Goal: Find contact information: Find contact information

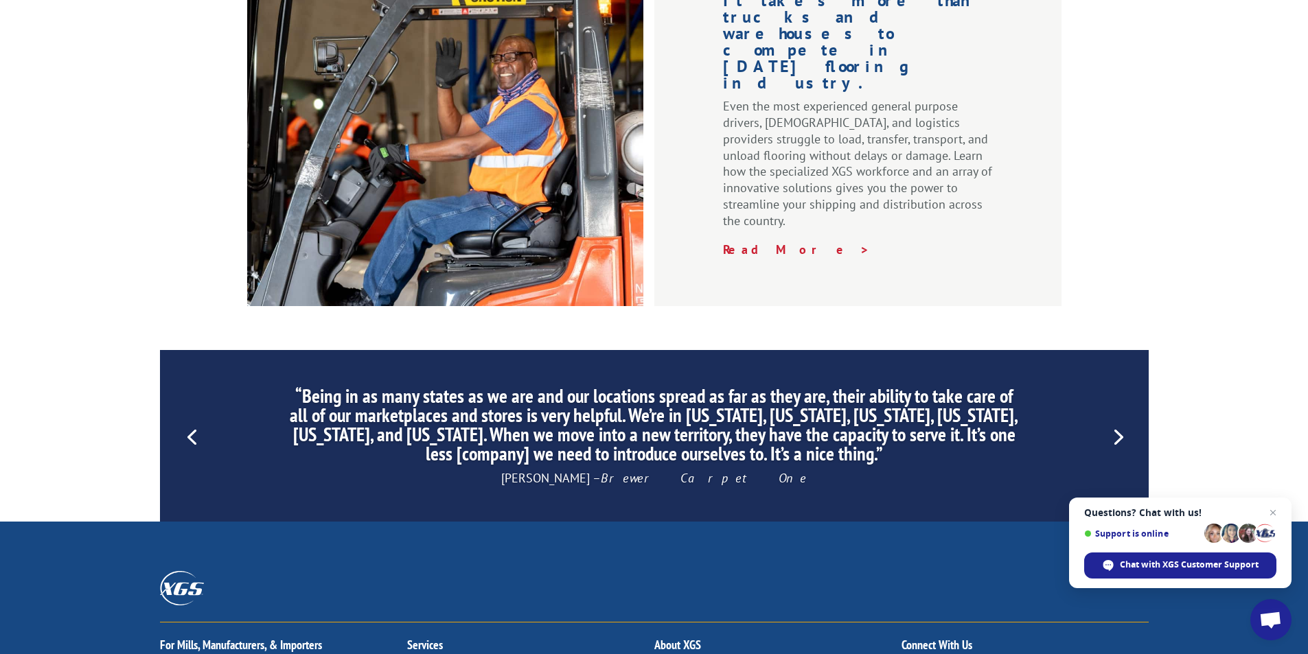
scroll to position [1857, 0]
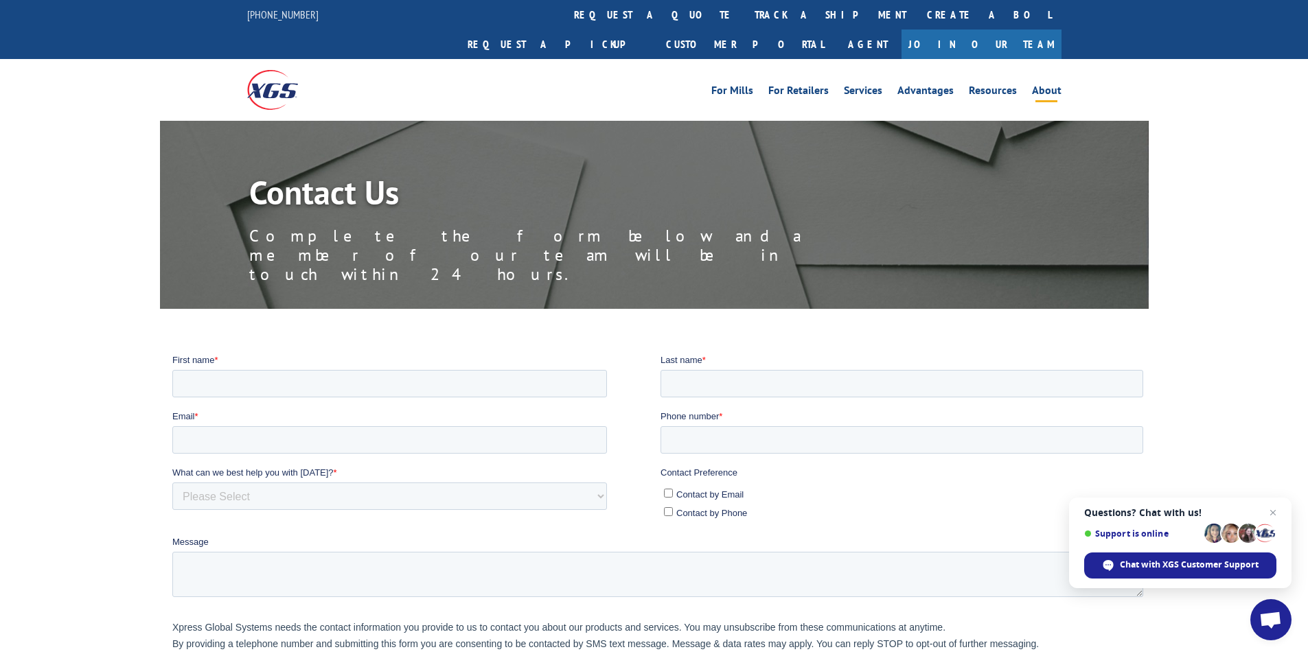
click at [1059, 85] on link "About" at bounding box center [1047, 92] width 30 height 15
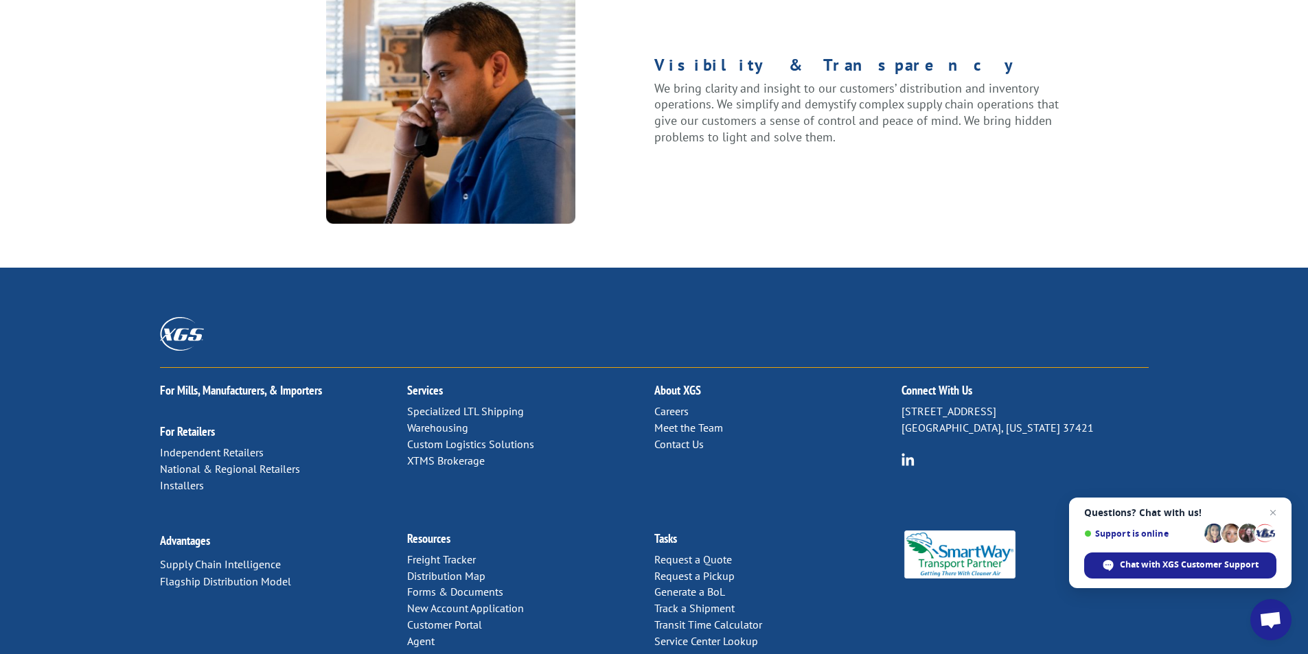
scroll to position [1739, 0]
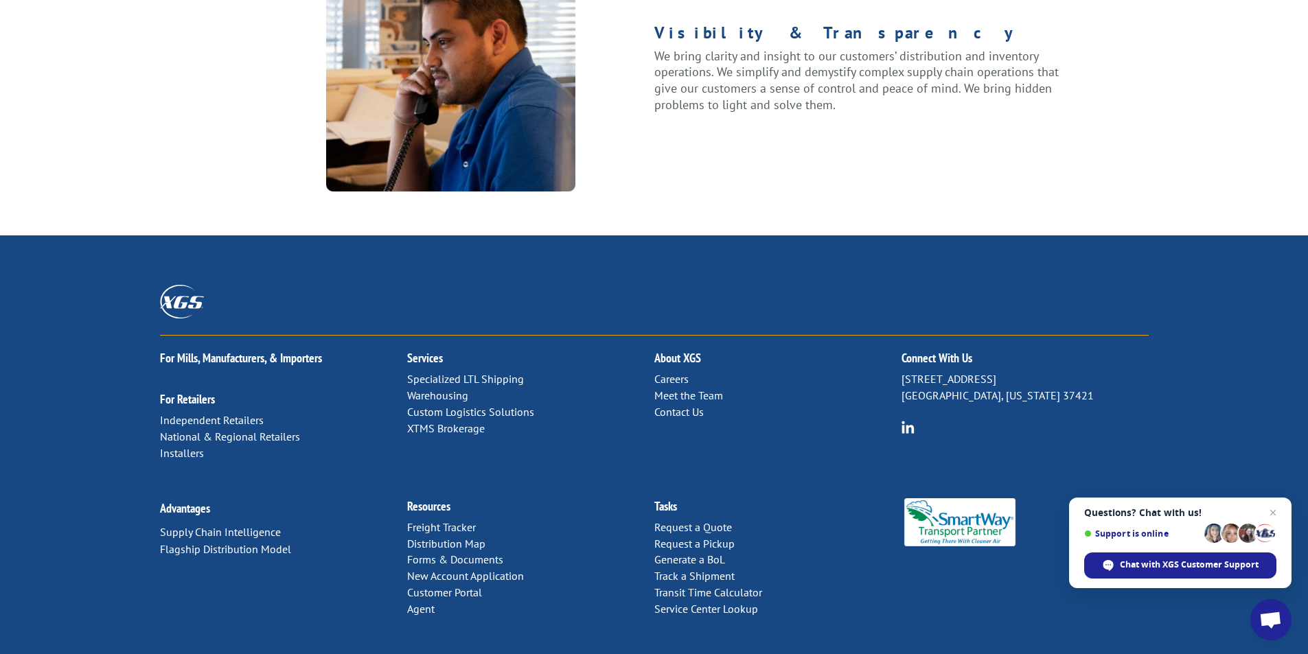
click at [417, 602] on link "Agent" at bounding box center [420, 609] width 27 height 14
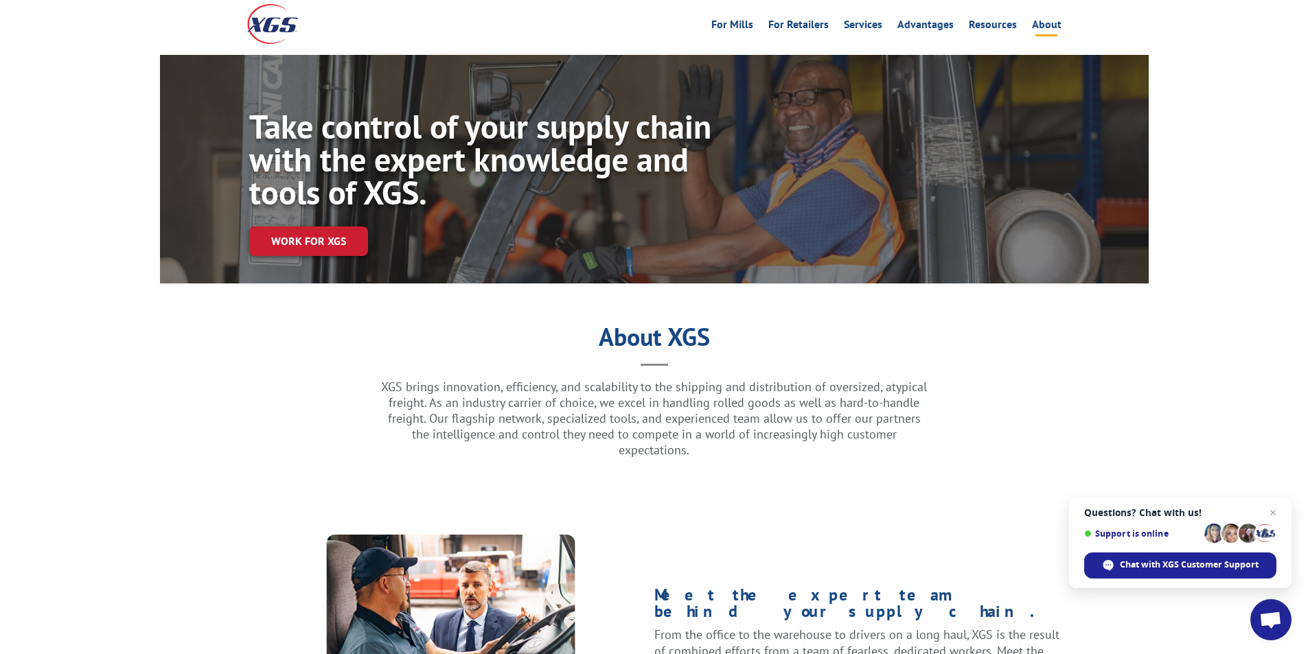
scroll to position [0, 0]
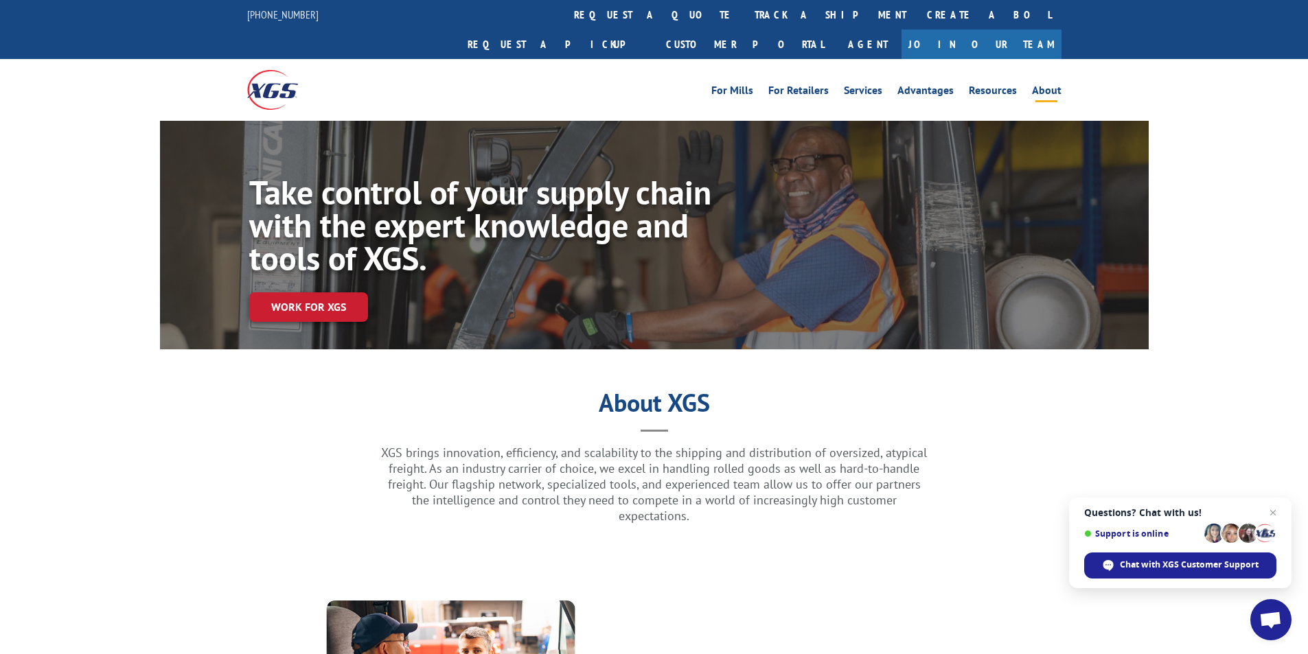
click at [1265, 618] on span "Open chat" at bounding box center [1270, 621] width 23 height 19
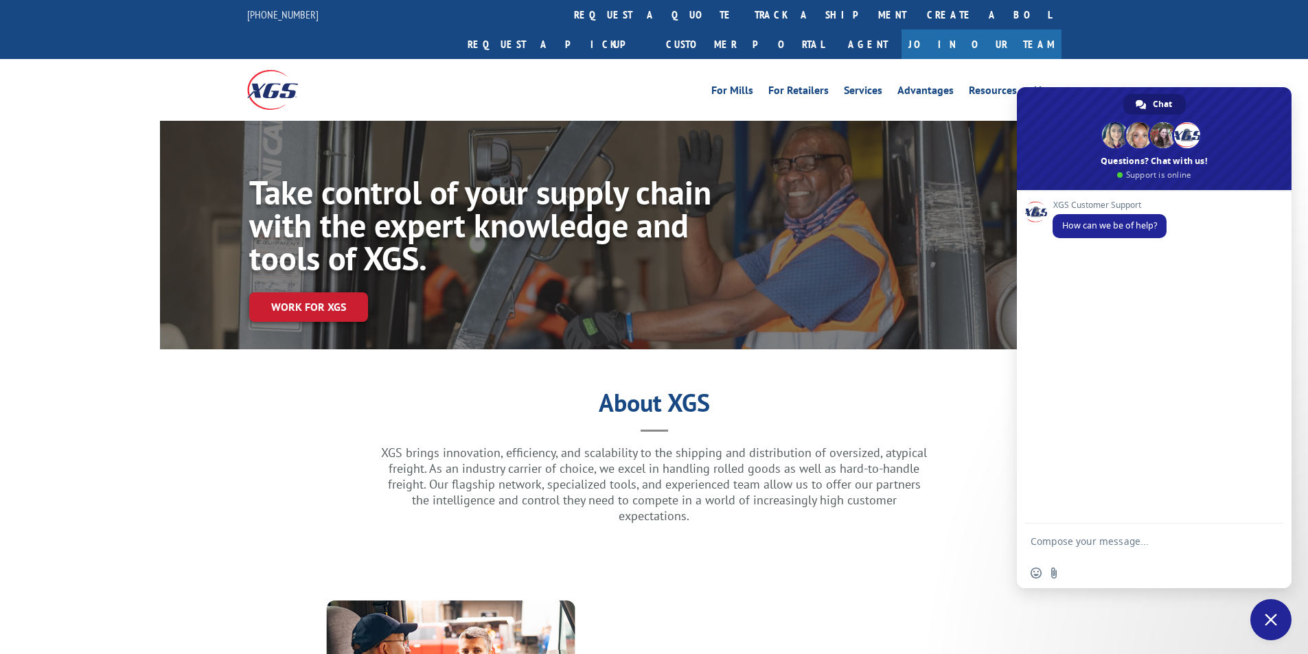
click at [111, 168] on div "Take control of your supply chain with the expert knowledge and tools of XGS. W…" at bounding box center [654, 235] width 1308 height 229
click at [1253, 63] on div "For Mills For Retailers Services Advantages Resources About For Mills For Retai…" at bounding box center [654, 89] width 1308 height 61
click at [1278, 629] on span "Close chat" at bounding box center [1270, 619] width 41 height 41
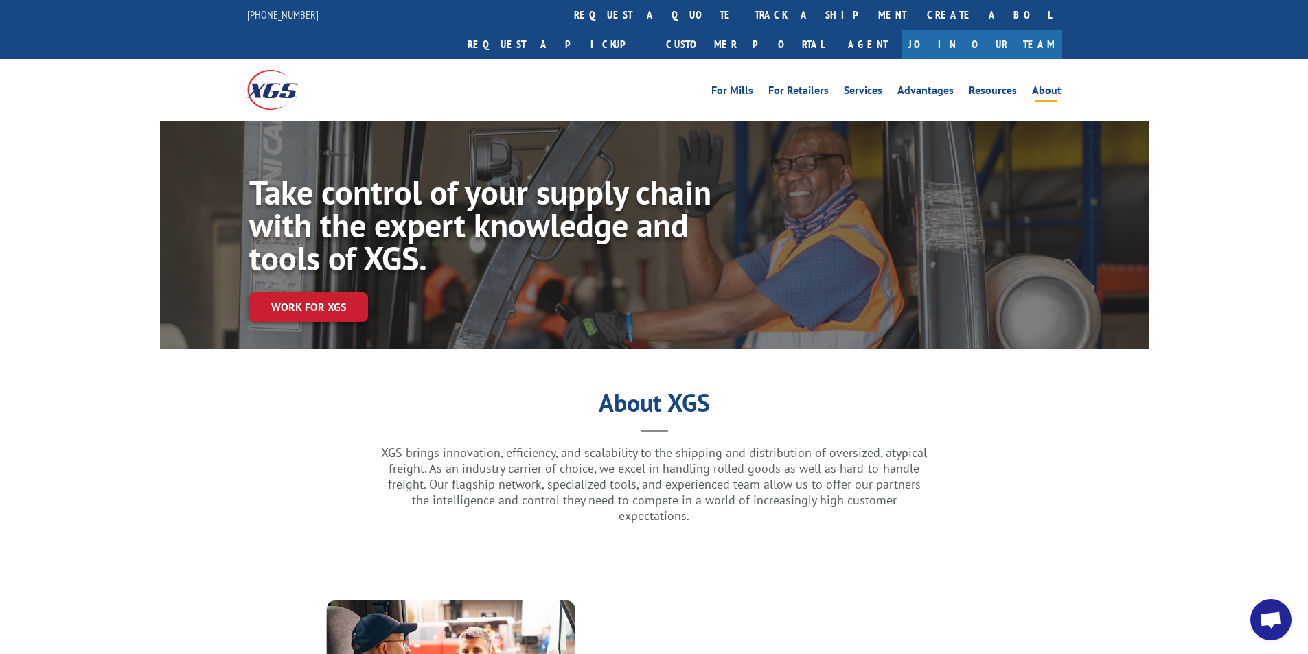
click at [97, 218] on div "Take control of your supply chain with the expert knowledge and tools of XGS. W…" at bounding box center [654, 235] width 1308 height 229
